Goal: Task Accomplishment & Management: Manage account settings

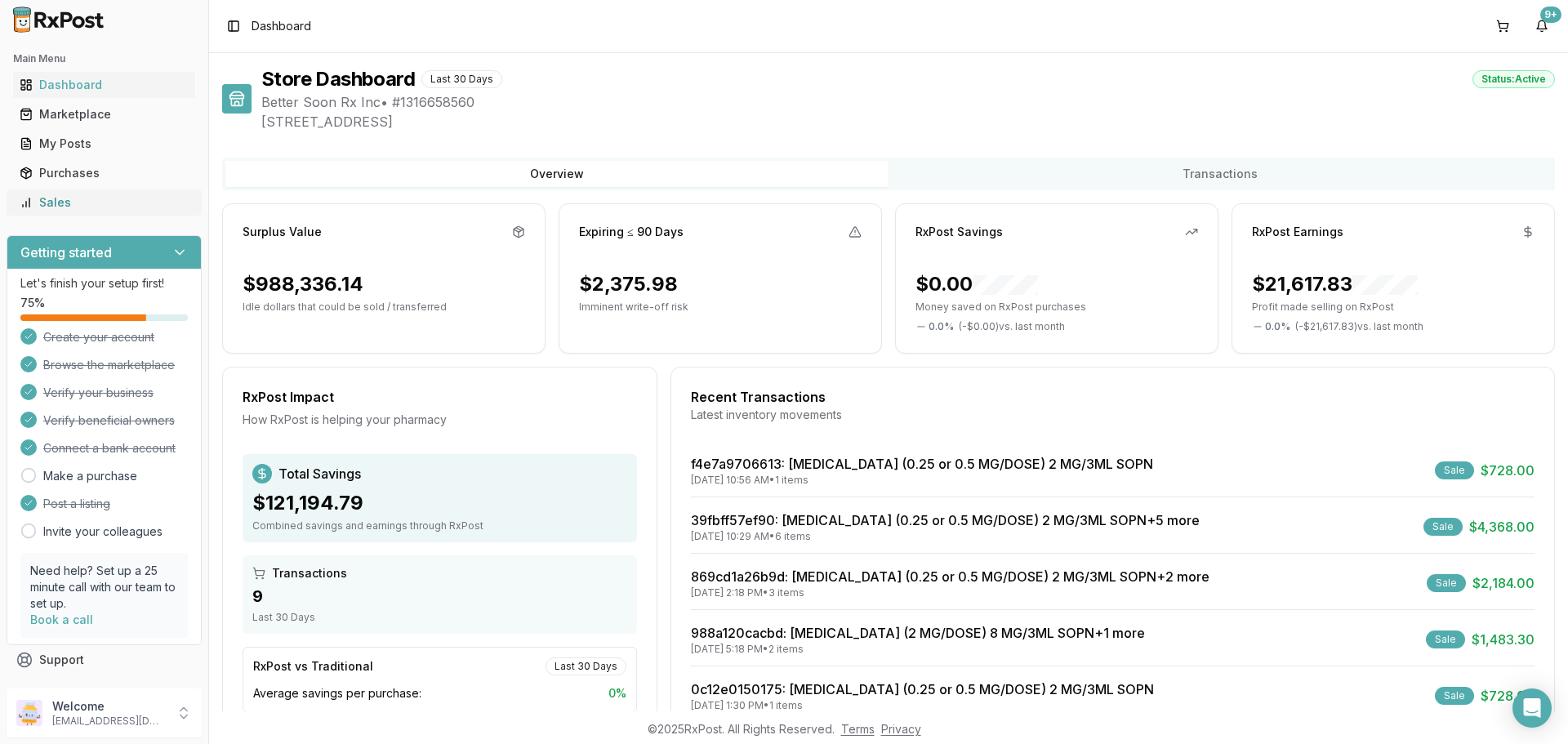
click at [38, 192] on link "Sales" at bounding box center [104, 202] width 182 height 30
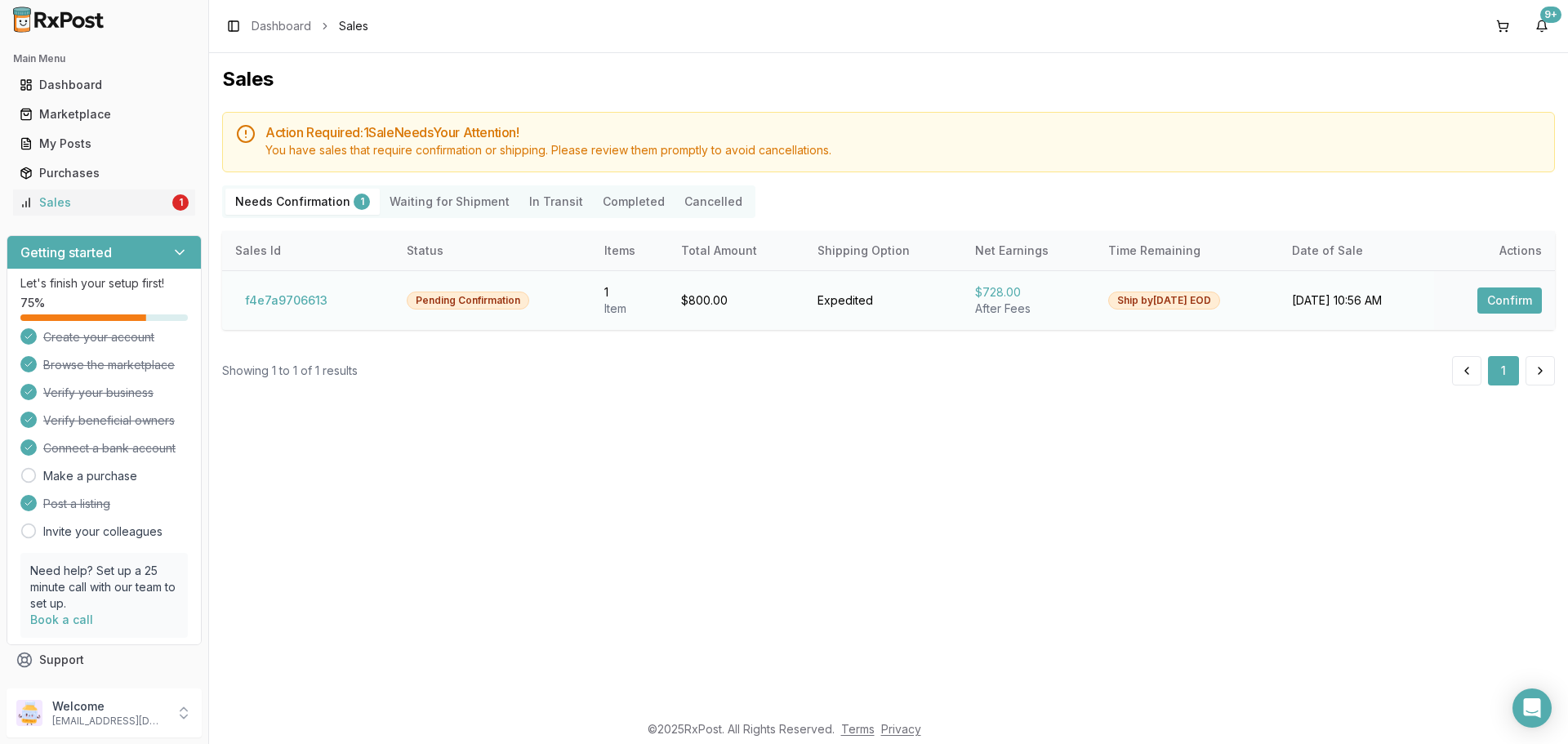
click at [1501, 300] on button "Confirm" at bounding box center [1509, 300] width 65 height 26
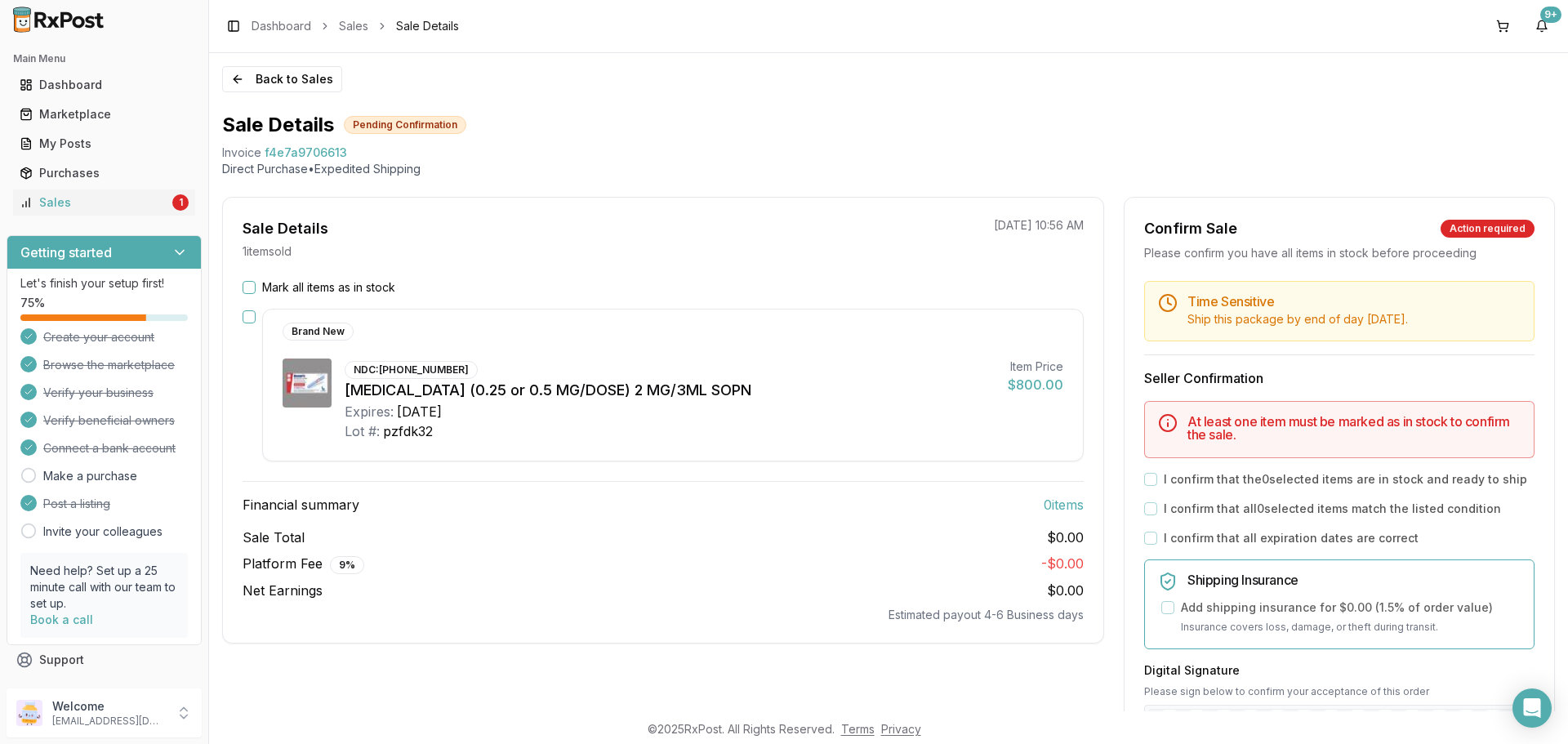
click at [251, 286] on button "Mark all items as in stock" at bounding box center [249, 287] width 13 height 13
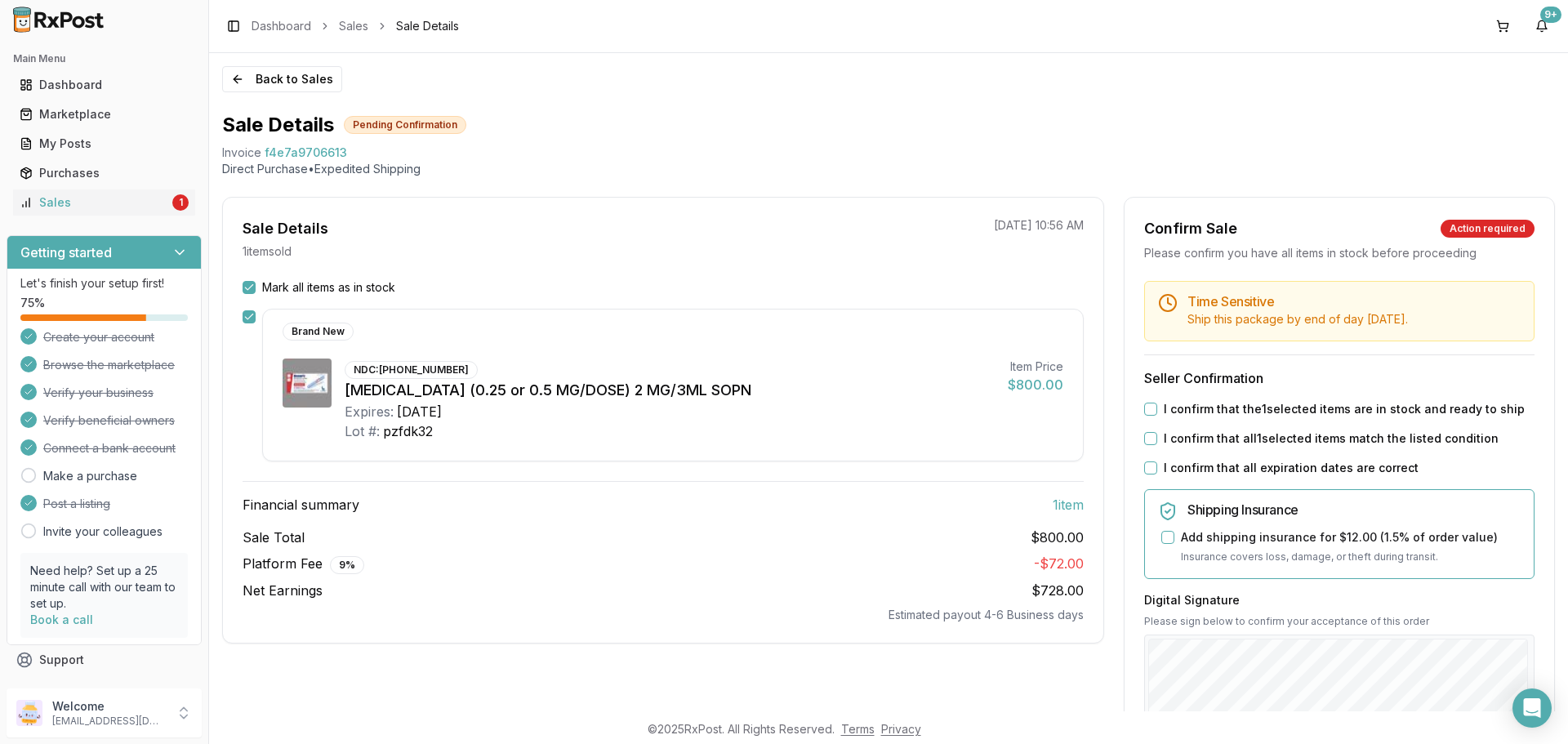
drag, startPoint x: 1145, startPoint y: 407, endPoint x: 1149, endPoint y: 436, distance: 29.3
click at [1145, 409] on button "I confirm that the 1 selected items are in stock and ready to ship" at bounding box center [1151, 409] width 13 height 13
click at [1148, 436] on button "I confirm that all 1 selected items match the listed condition" at bounding box center [1151, 438] width 13 height 13
click at [1148, 468] on button "I confirm that all expiration dates are correct" at bounding box center [1151, 468] width 13 height 13
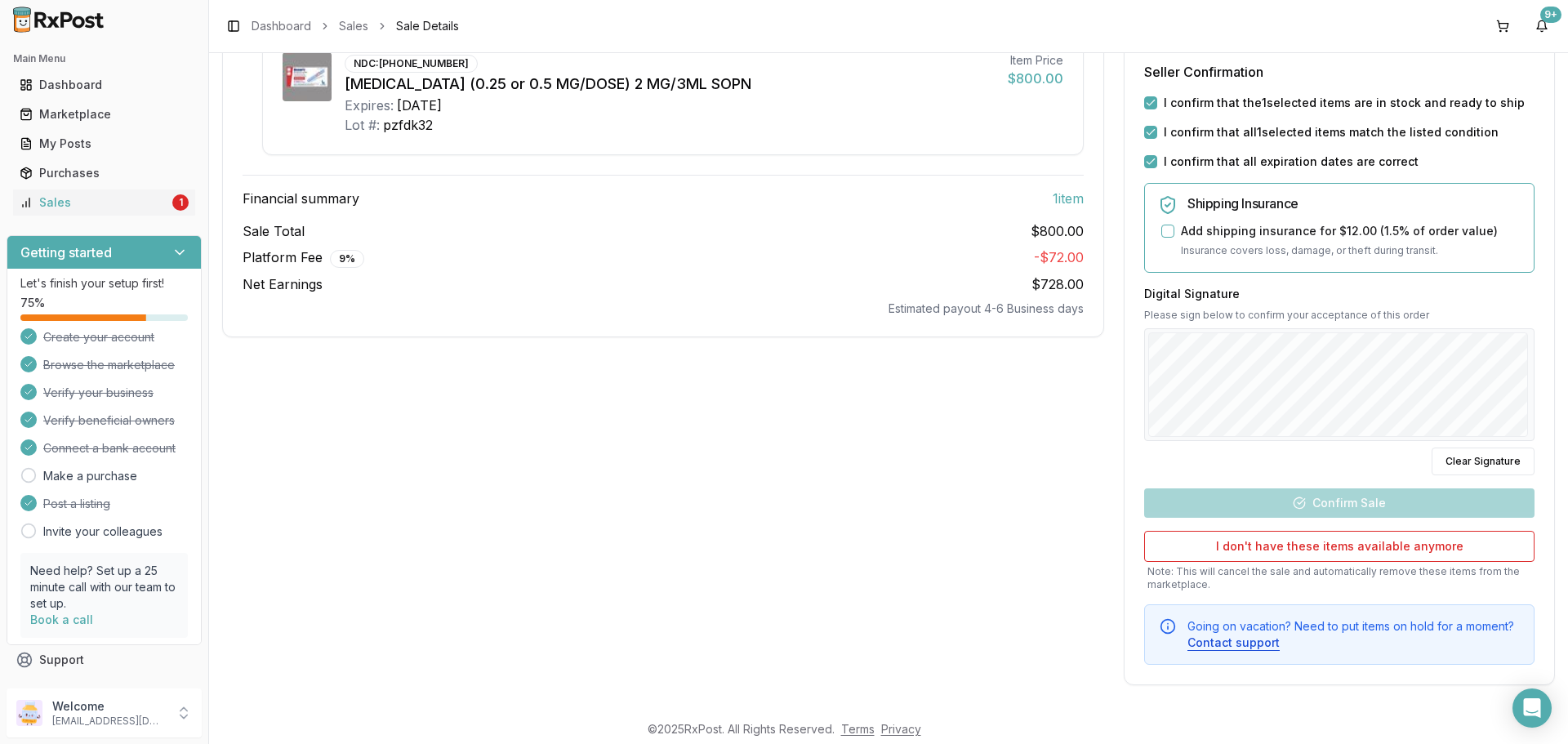
click at [1567, 313] on div "Back to Sales Sale Details Pending Confirmation Invoice f4e7a9706613 Direct Pur…" at bounding box center [888, 382] width 1359 height 658
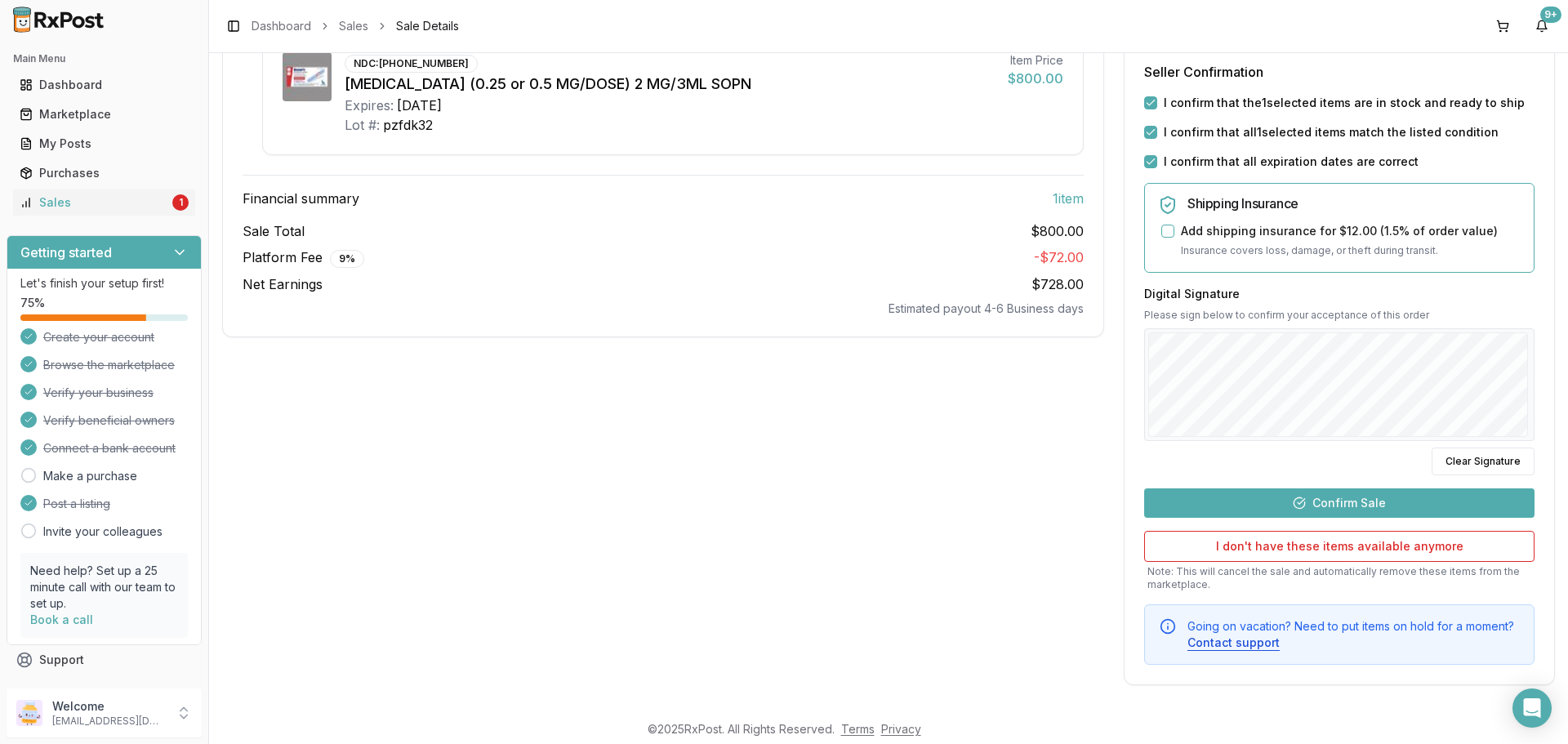
click at [1283, 497] on button "Confirm Sale" at bounding box center [1339, 502] width 390 height 30
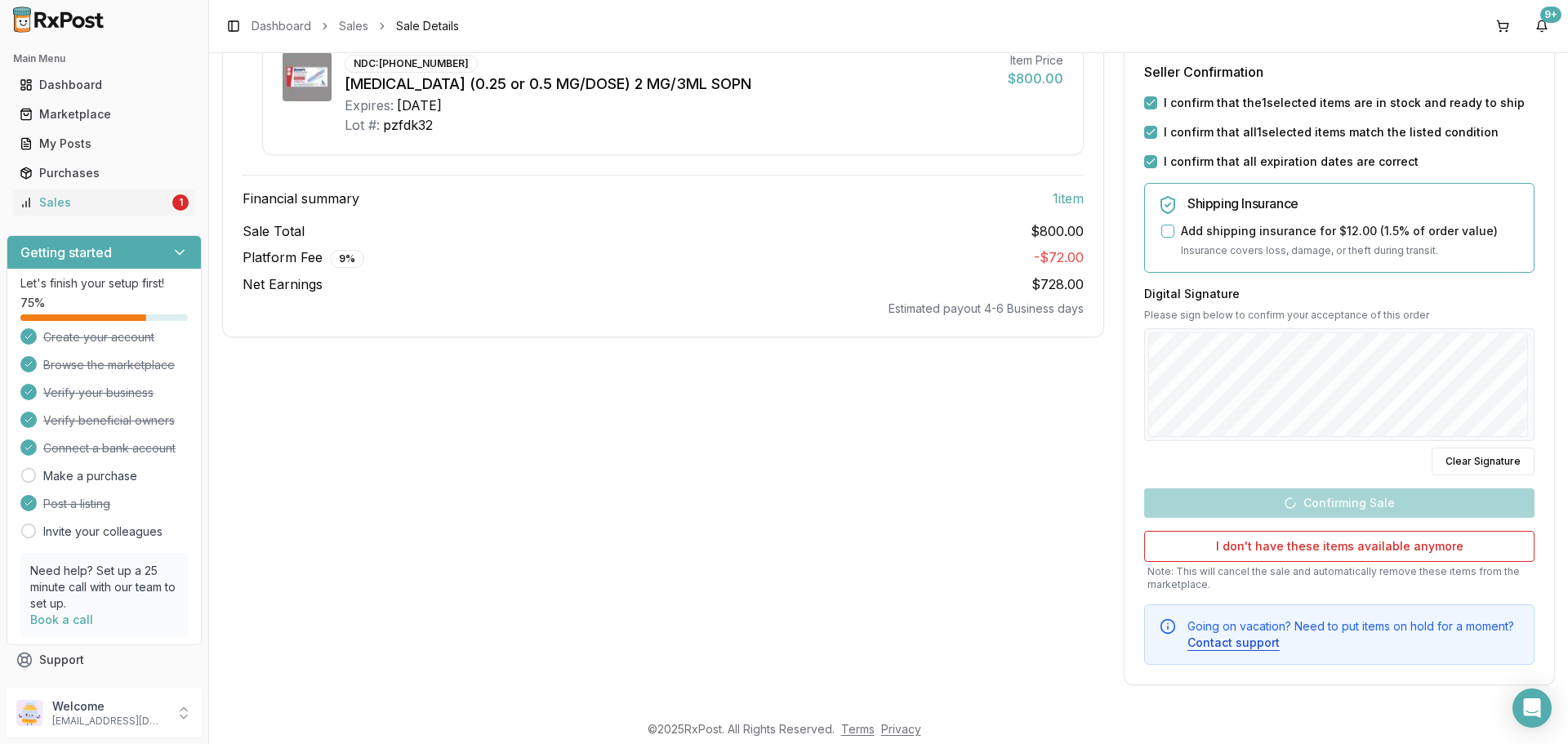
scroll to position [2, 0]
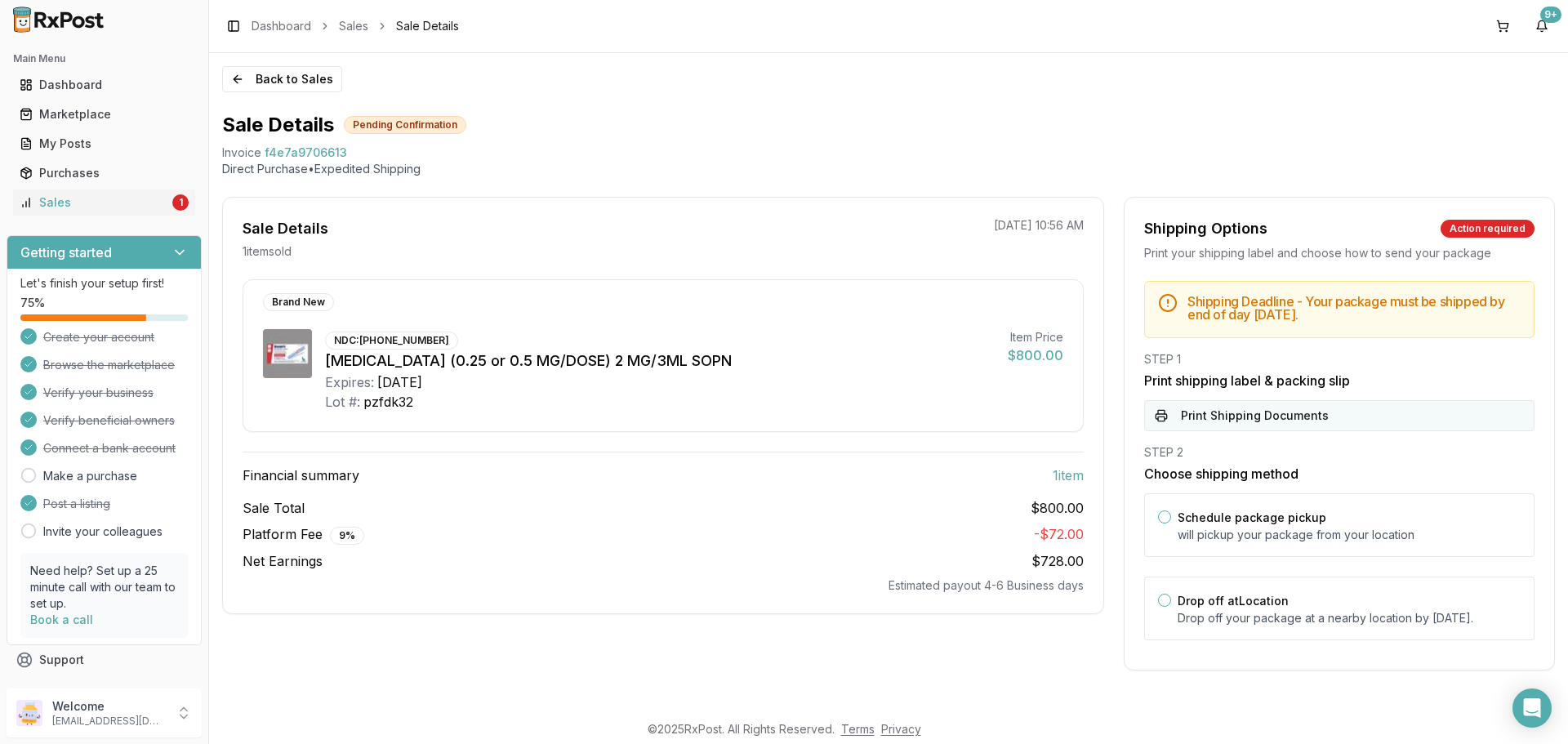
click at [1259, 402] on button "Print Shipping Documents" at bounding box center [1339, 416] width 390 height 31
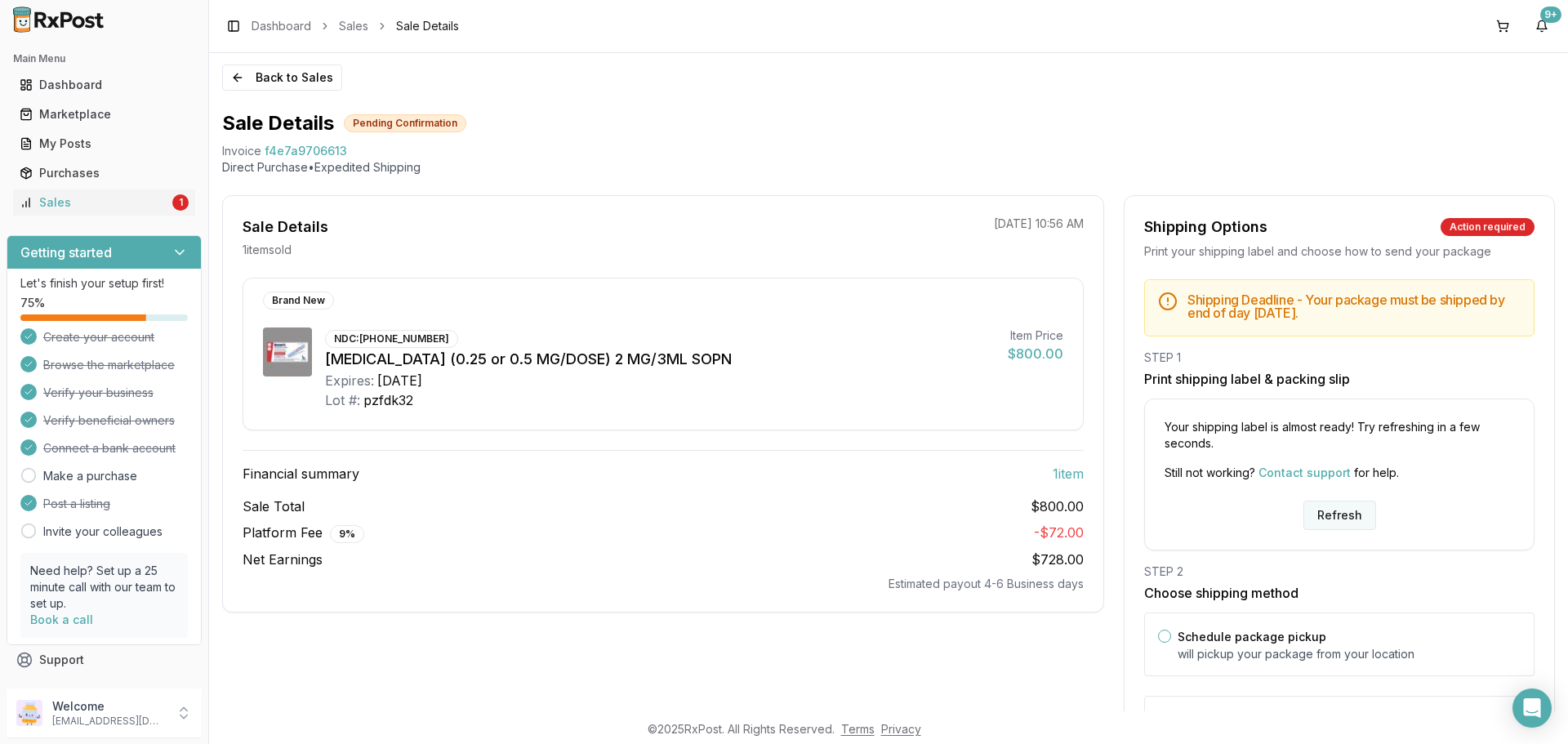
click at [1325, 525] on button "Refresh" at bounding box center [1339, 515] width 73 height 30
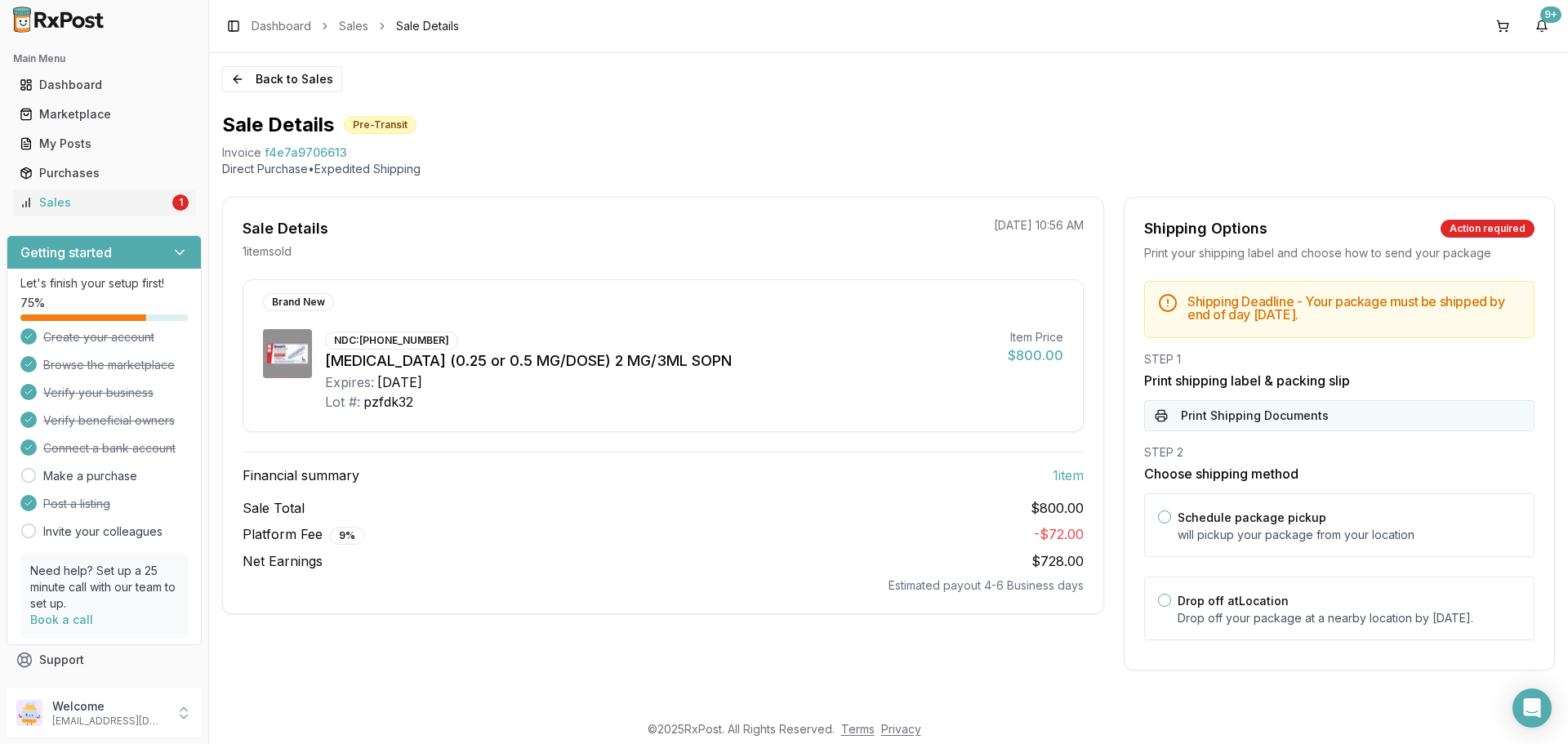
click at [1223, 417] on button "Print Shipping Documents" at bounding box center [1339, 416] width 390 height 31
click at [69, 197] on div "Sales" at bounding box center [95, 203] width 150 height 16
